Goal: Entertainment & Leisure: Consume media (video, audio)

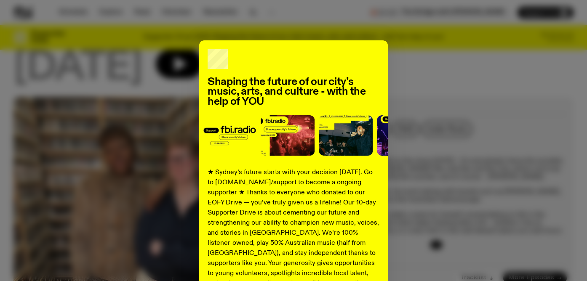
scroll to position [104, 0]
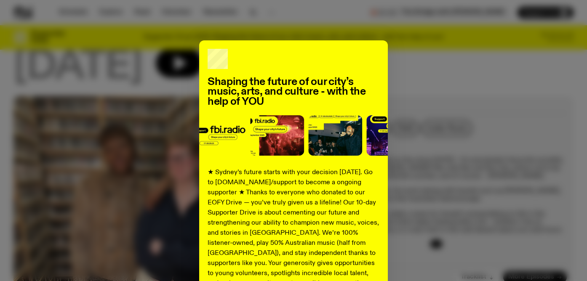
click at [393, 44] on div "Shaping the future of our city’s music, arts, and culture - with the help of YO…" at bounding box center [293, 213] width 560 height 346
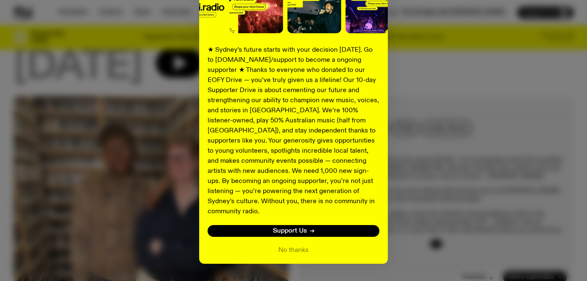
scroll to position [135, 0]
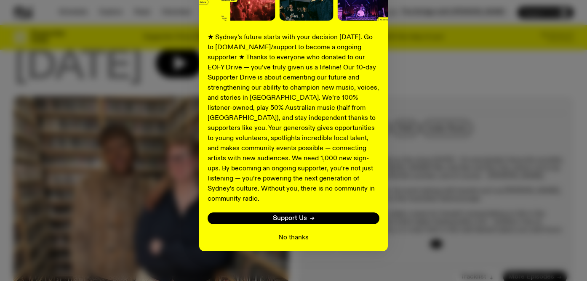
click at [299, 233] on button "No thanks" at bounding box center [293, 238] width 30 height 10
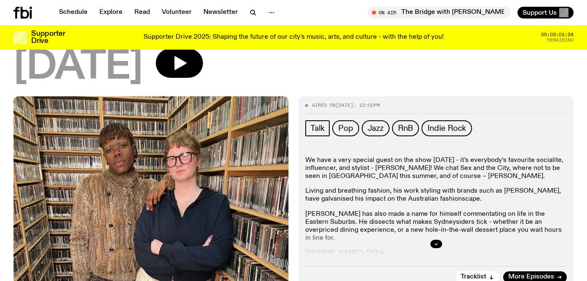
click at [324, 231] on div at bounding box center [435, 244] width 261 height 27
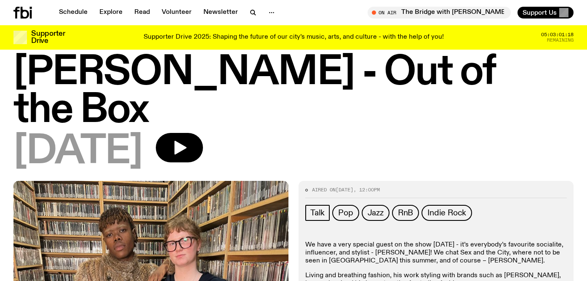
scroll to position [20, 0]
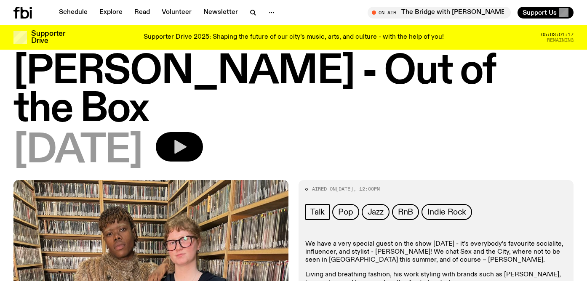
click at [196, 132] on button "button" at bounding box center [179, 146] width 47 height 29
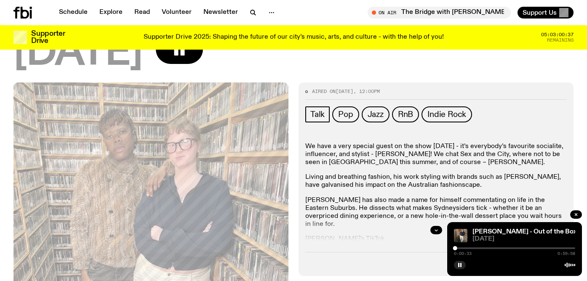
scroll to position [118, 0]
click at [437, 227] on icon "button" at bounding box center [436, 229] width 5 height 5
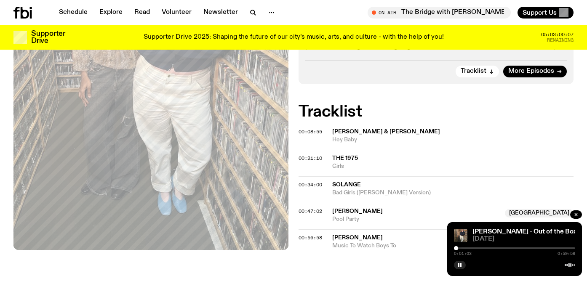
scroll to position [379, 0]
click at [474, 248] on div at bounding box center [514, 249] width 121 height 2
click at [476, 248] on div at bounding box center [514, 249] width 121 height 2
click at [479, 248] on div at bounding box center [514, 249] width 121 height 2
click at [481, 248] on div at bounding box center [514, 249] width 121 height 2
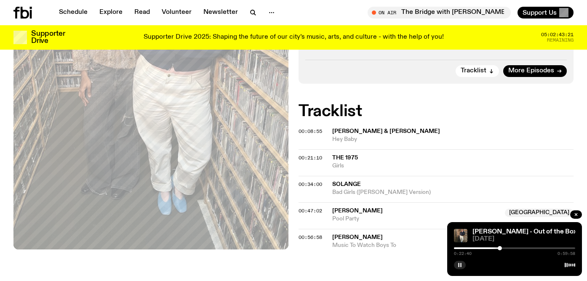
click at [461, 266] on rect "button" at bounding box center [460, 265] width 1 height 4
